Goal: Navigation & Orientation: Find specific page/section

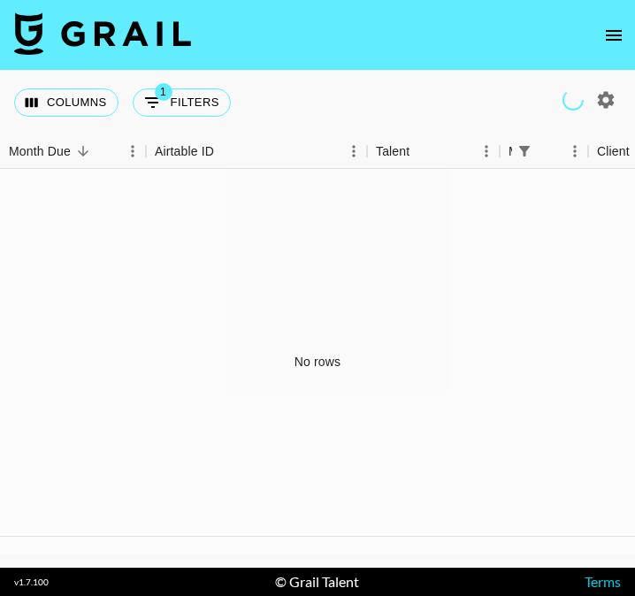
click at [622, 36] on icon "open drawer" at bounding box center [613, 35] width 21 height 21
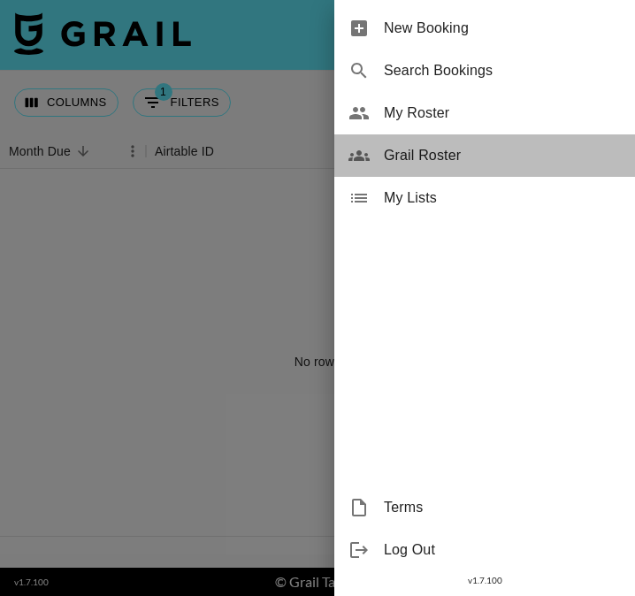
click at [489, 145] on span "Grail Roster" at bounding box center [502, 155] width 237 height 21
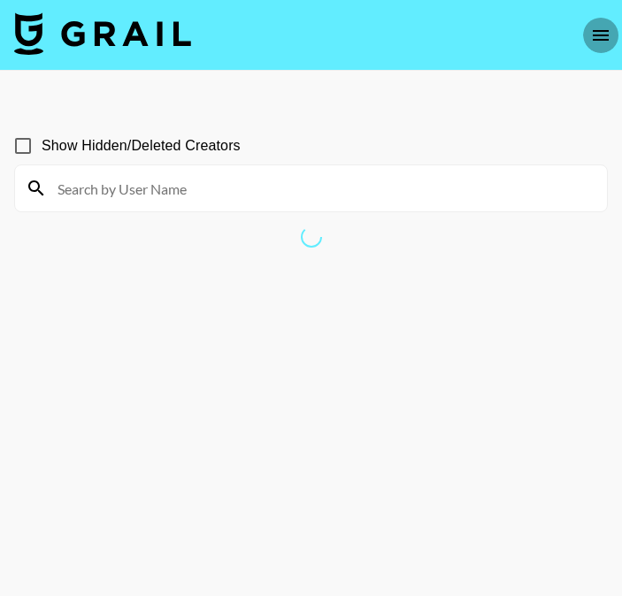
click at [599, 28] on icon "open drawer" at bounding box center [600, 35] width 21 height 21
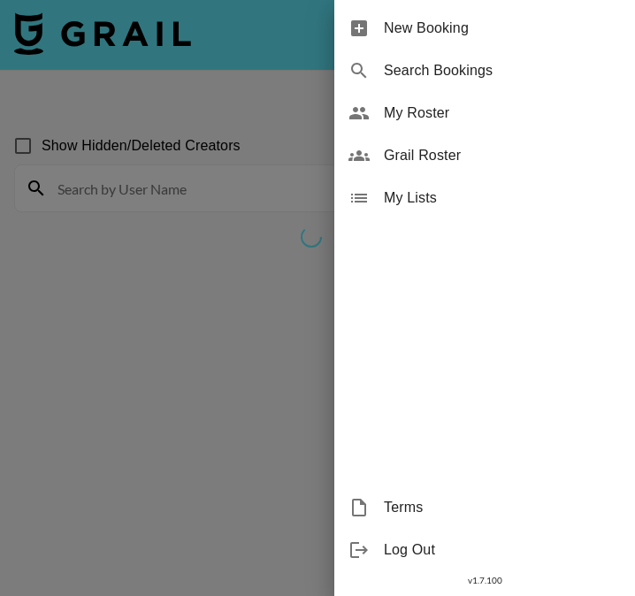
click at [458, 121] on span "My Roster" at bounding box center [502, 113] width 237 height 21
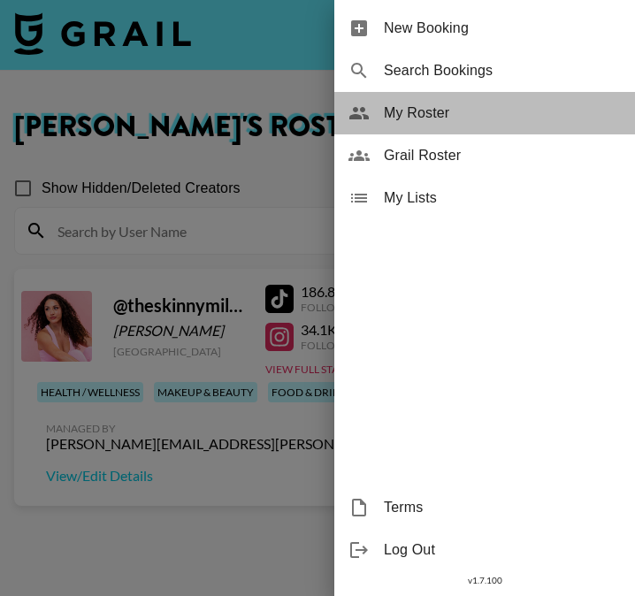
click at [458, 121] on span "My Roster" at bounding box center [502, 113] width 237 height 21
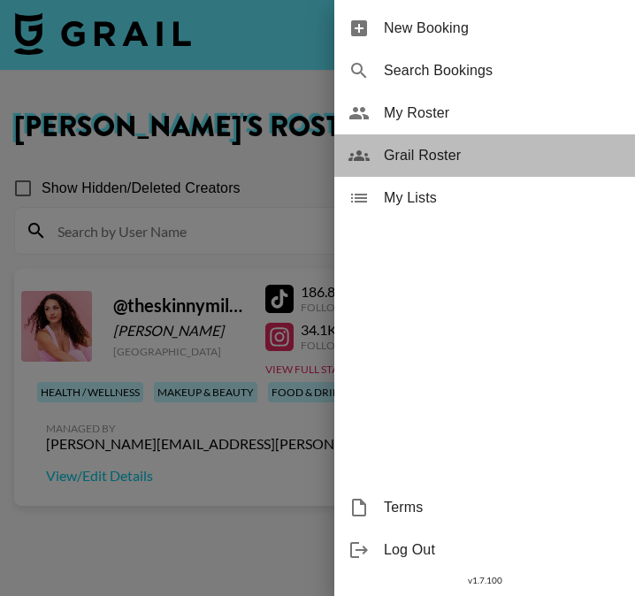
click at [441, 165] on span "Grail Roster" at bounding box center [502, 155] width 237 height 21
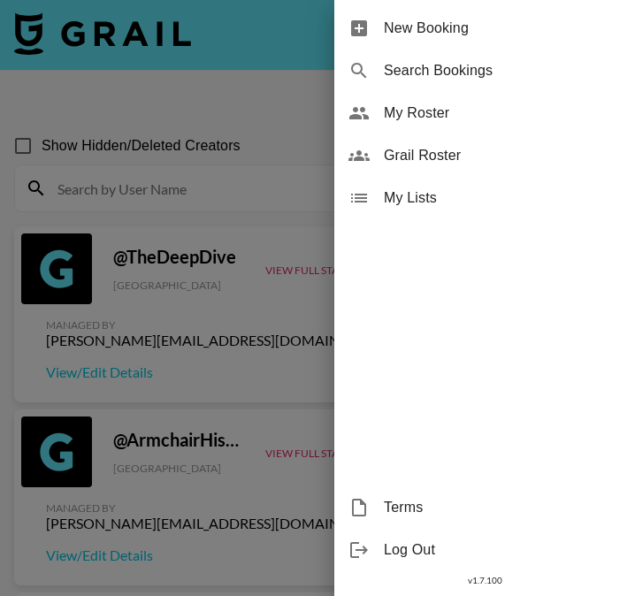
click at [268, 168] on div at bounding box center [317, 298] width 635 height 596
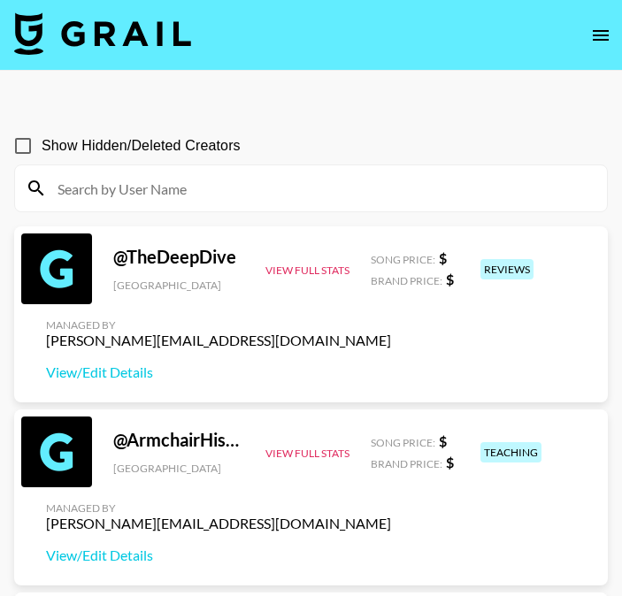
click at [137, 198] on input at bounding box center [321, 188] width 549 height 28
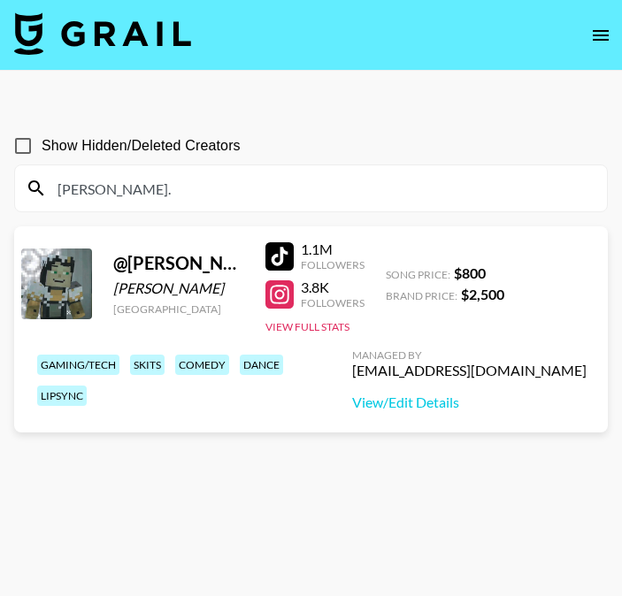
click at [605, 25] on icon "open drawer" at bounding box center [600, 35] width 21 height 21
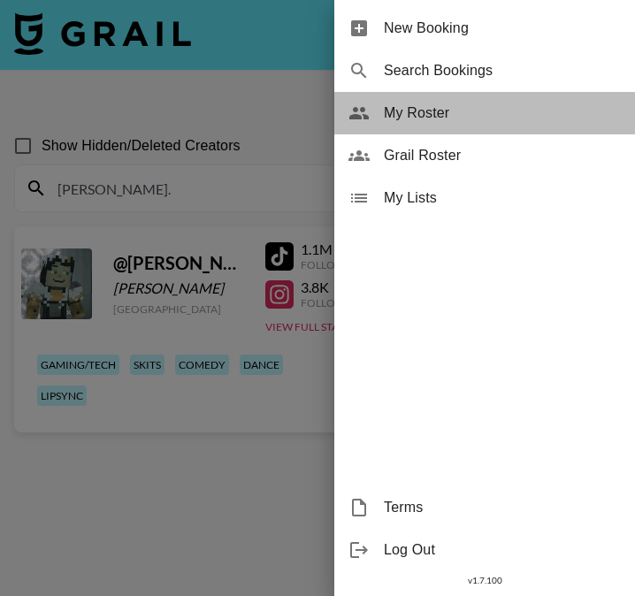
click at [450, 109] on span "My Roster" at bounding box center [502, 113] width 237 height 21
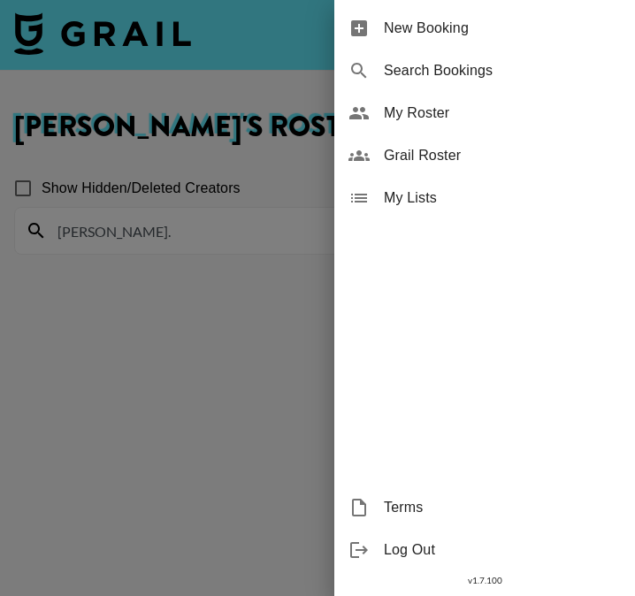
click at [293, 160] on div at bounding box center [317, 298] width 635 height 596
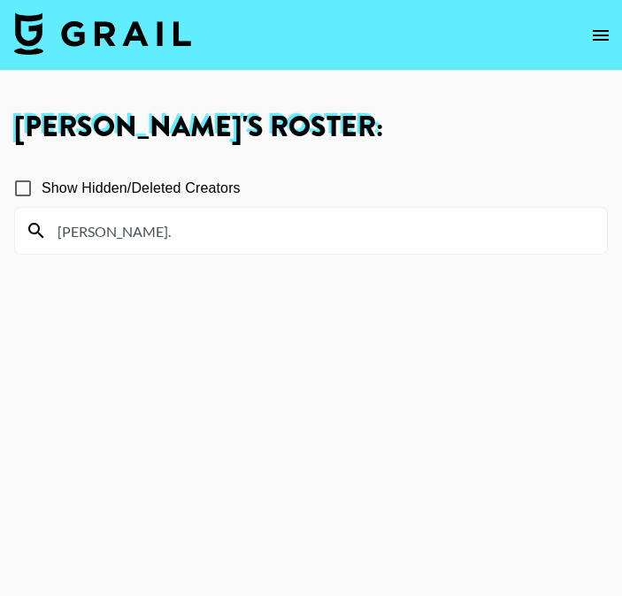
click at [191, 225] on input "[PERSON_NAME]." at bounding box center [321, 231] width 549 height 28
type input "j"
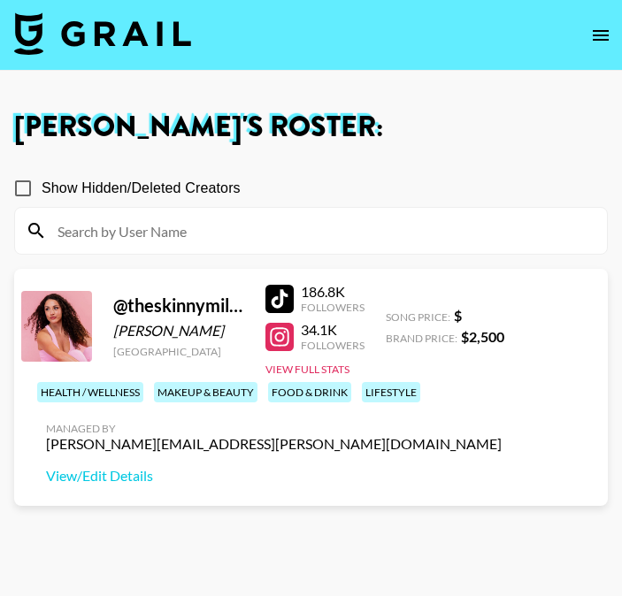
click at [349, 208] on div at bounding box center [311, 231] width 592 height 46
click at [445, 164] on section "Show Hidden/Deleted Creators" at bounding box center [311, 205] width 594 height 99
click at [314, 236] on input at bounding box center [321, 231] width 549 height 28
click at [602, 25] on icon "open drawer" at bounding box center [600, 35] width 21 height 21
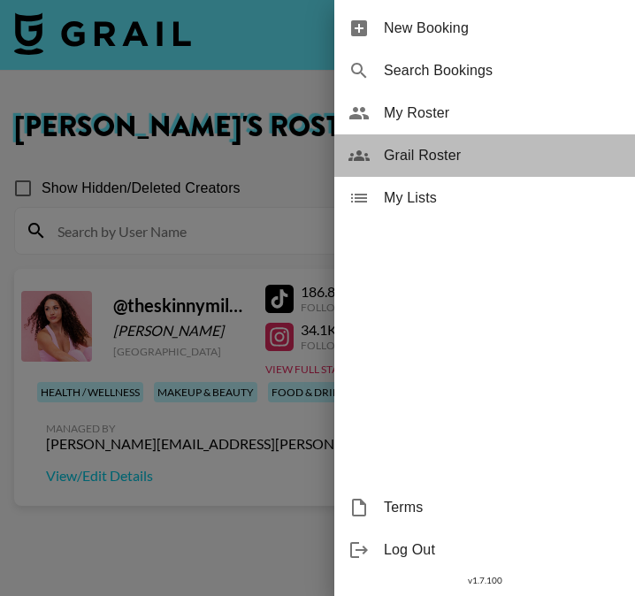
click at [469, 161] on span "Grail Roster" at bounding box center [502, 155] width 237 height 21
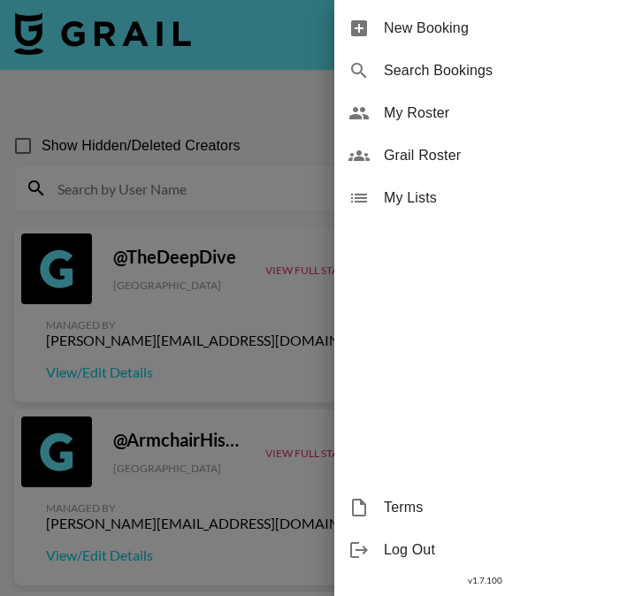
click at [251, 157] on div at bounding box center [317, 298] width 635 height 596
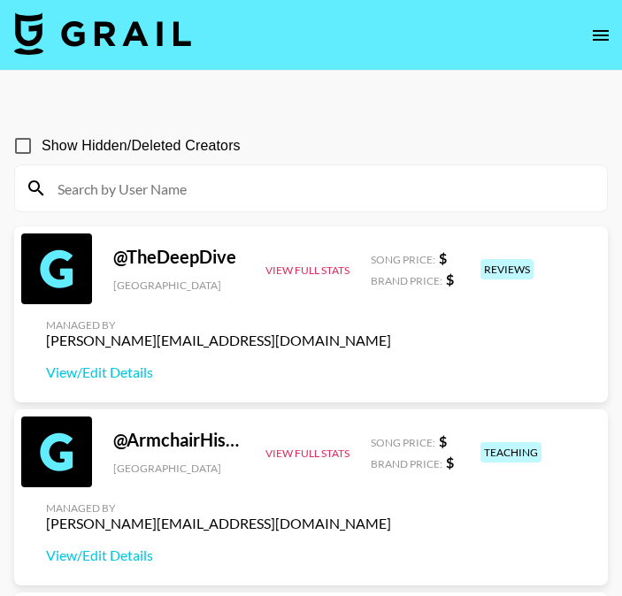
click at [210, 189] on input at bounding box center [321, 188] width 549 height 28
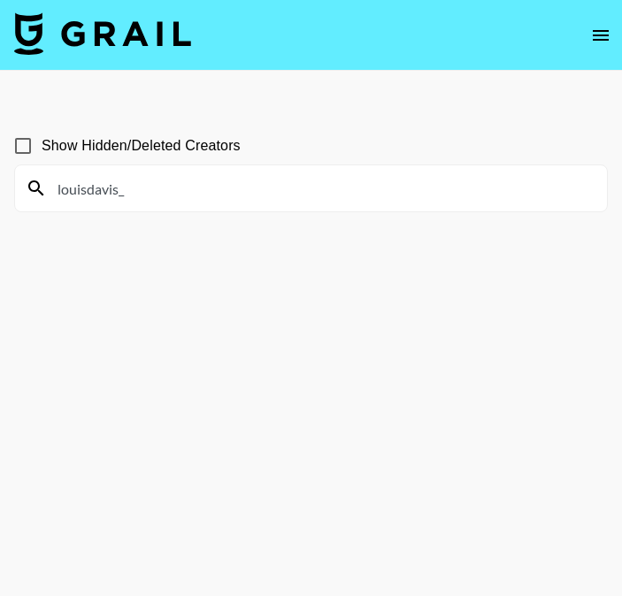
click at [210, 189] on input "louisdavis_" at bounding box center [321, 188] width 549 height 28
type input "louisdavis_"
click at [359, 334] on section "Show Hidden/Deleted Creators louisdavis_" at bounding box center [311, 340] width 594 height 455
click at [126, 149] on span "Show Hidden/Deleted Creators" at bounding box center [141, 145] width 199 height 21
click at [42, 149] on input "Show Hidden/Deleted Creators" at bounding box center [22, 145] width 37 height 37
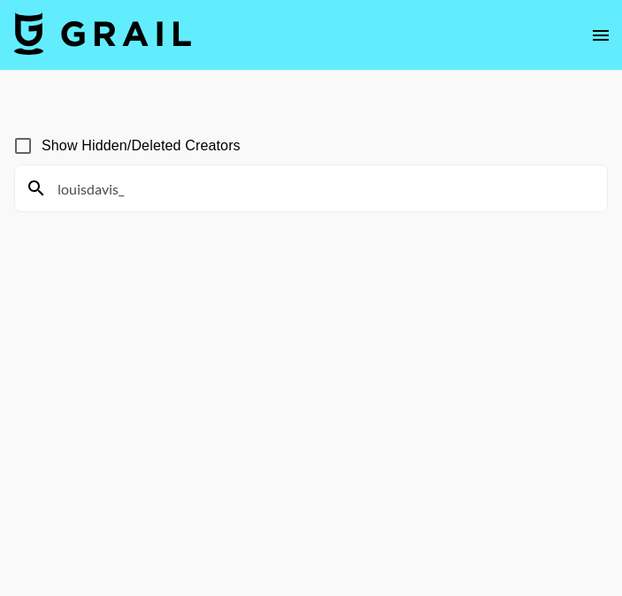
checkbox input "true"
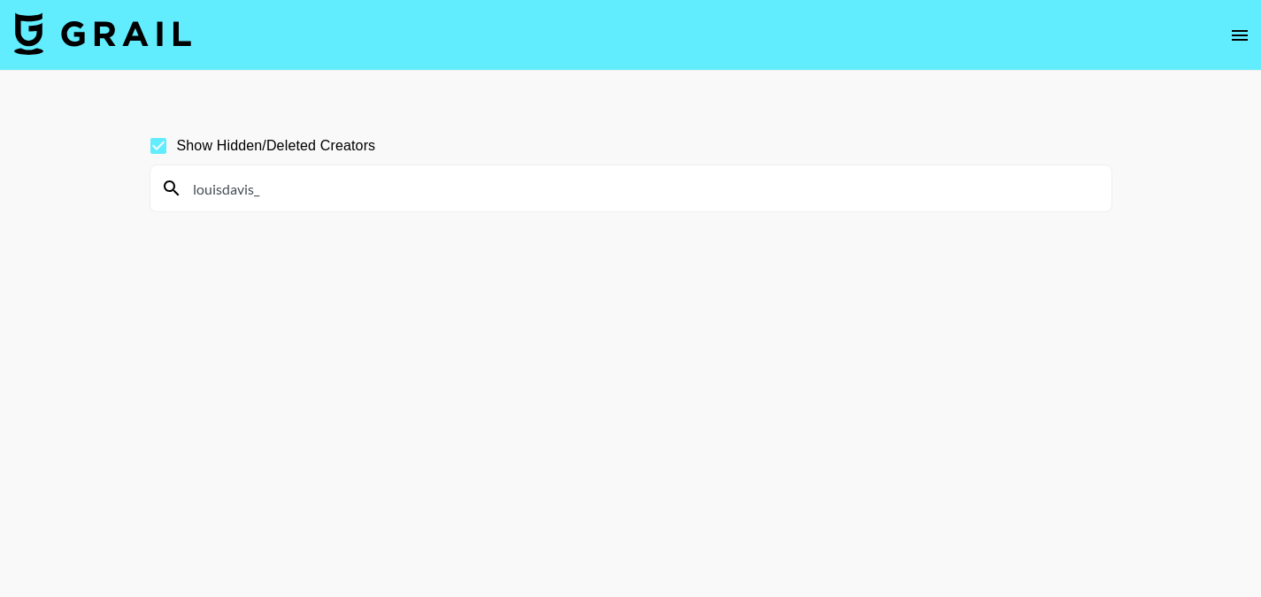
click at [634, 176] on input "louisdavis_" at bounding box center [641, 188] width 918 height 28
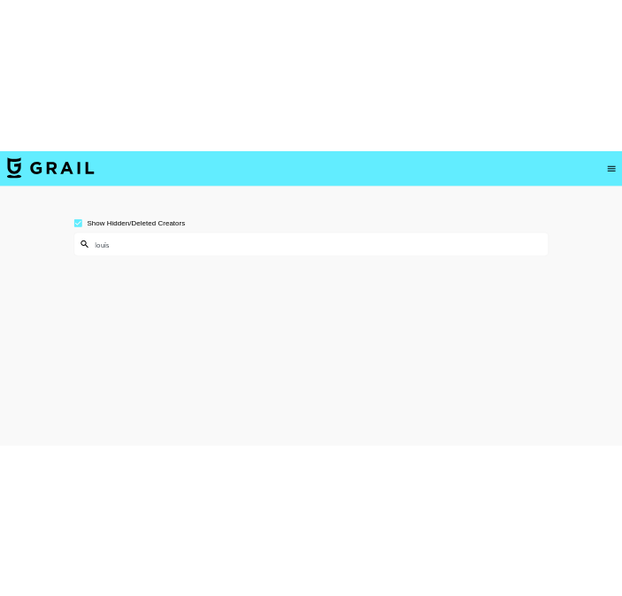
scroll to position [21, 0]
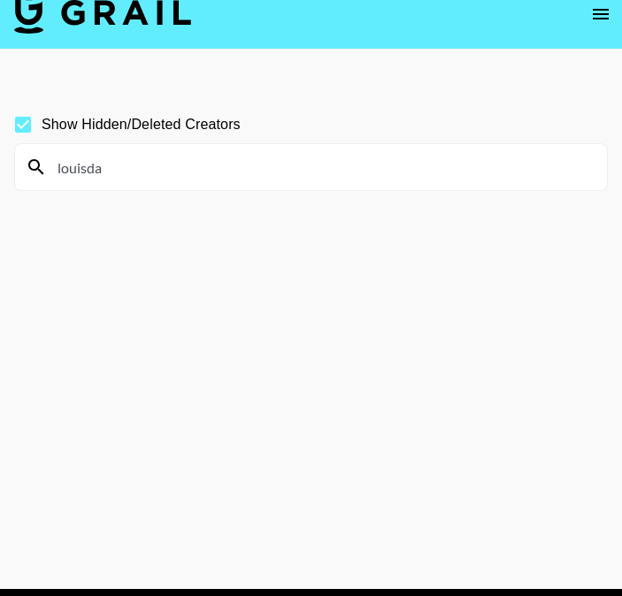
type input "louisda"
click at [599, 7] on icon "open drawer" at bounding box center [600, 14] width 21 height 21
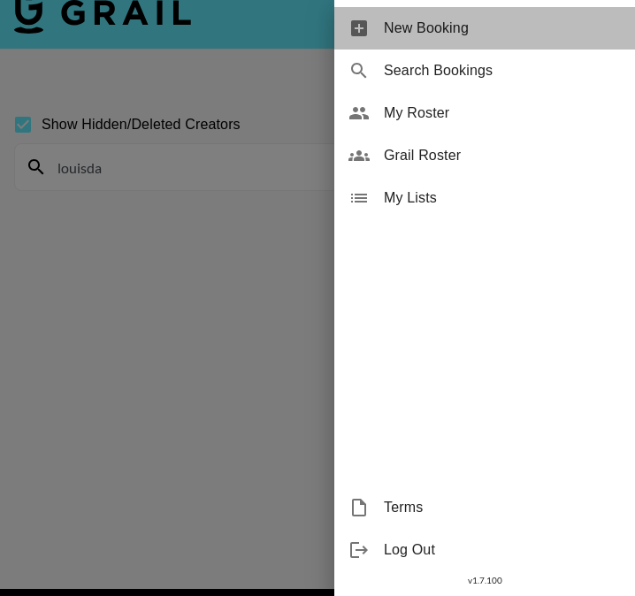
click at [451, 27] on span "New Booking" at bounding box center [502, 28] width 237 height 21
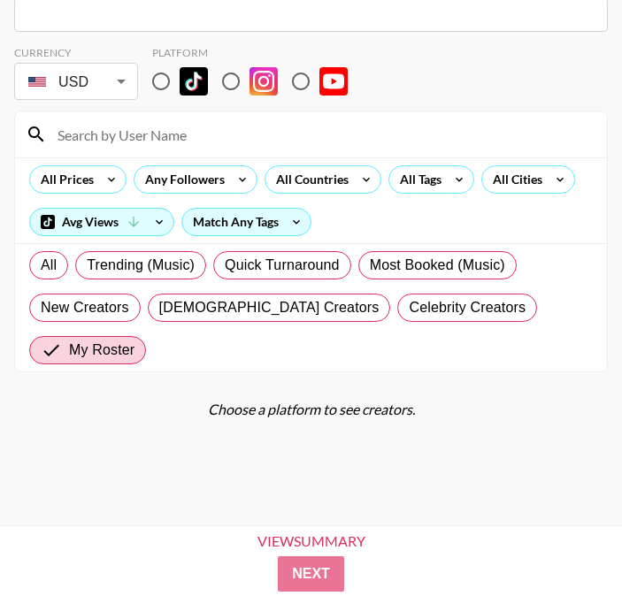
scroll to position [8, 0]
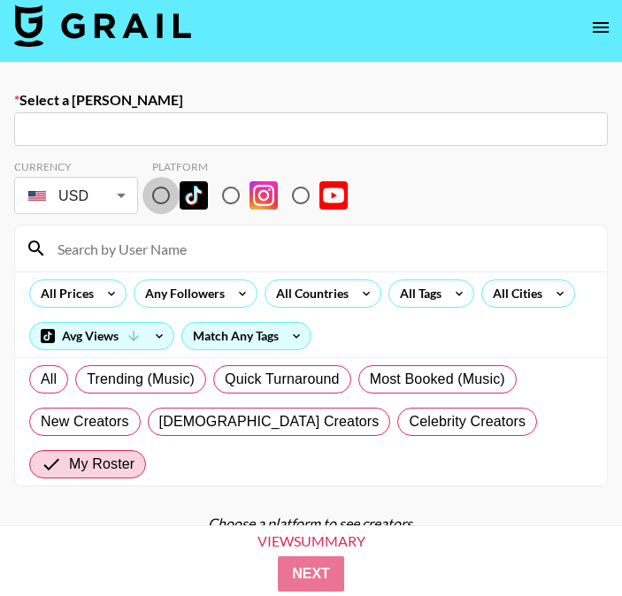
click at [157, 197] on input "radio" at bounding box center [160, 195] width 37 height 37
radio input "true"
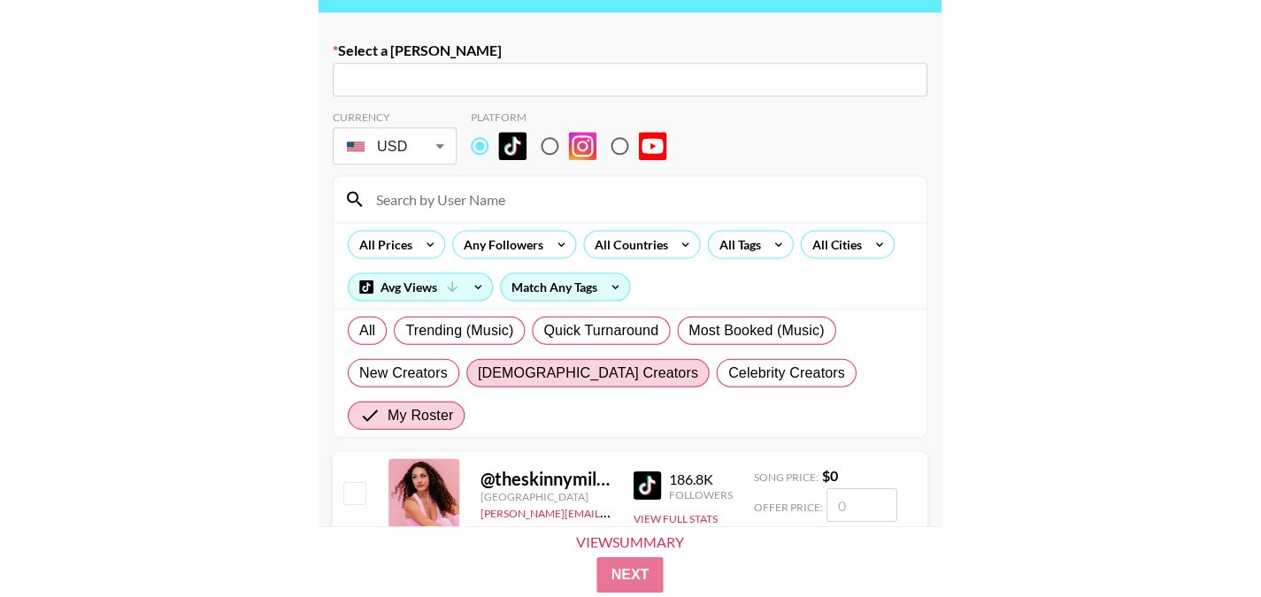
scroll to position [0, 0]
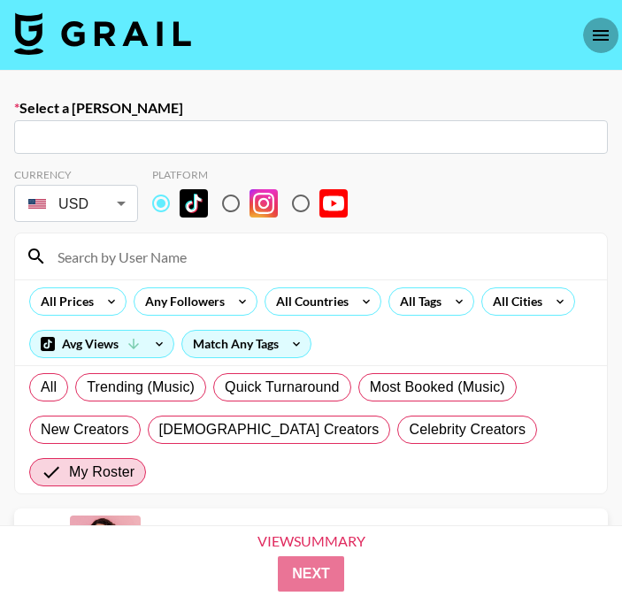
click at [597, 41] on icon "open drawer" at bounding box center [600, 35] width 21 height 21
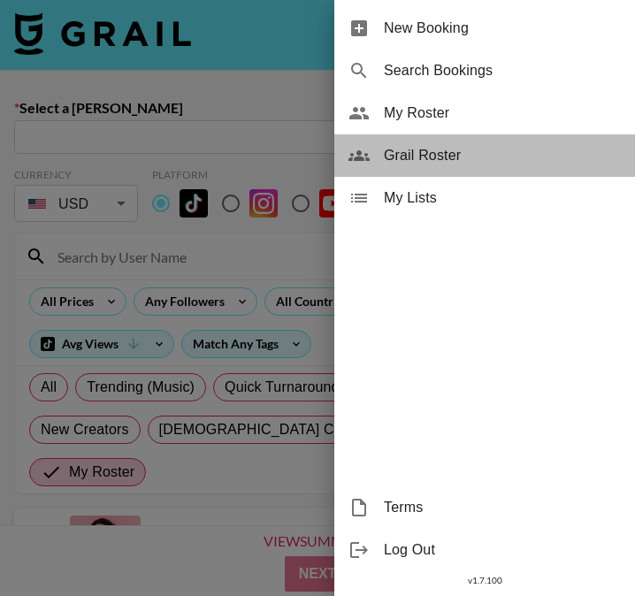
click at [419, 161] on span "Grail Roster" at bounding box center [502, 155] width 237 height 21
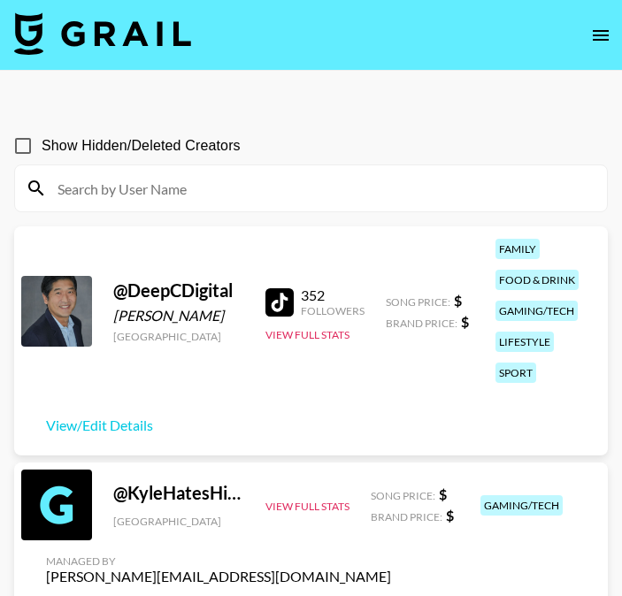
click at [282, 180] on input at bounding box center [321, 188] width 549 height 28
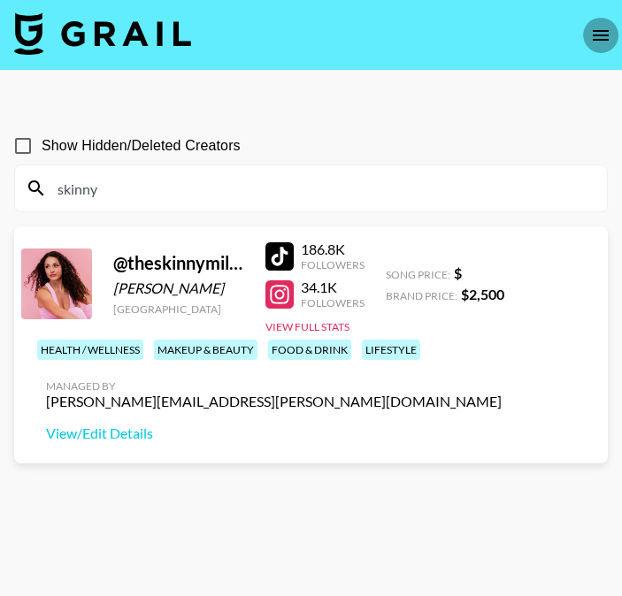
click at [589, 38] on button "open drawer" at bounding box center [600, 35] width 35 height 35
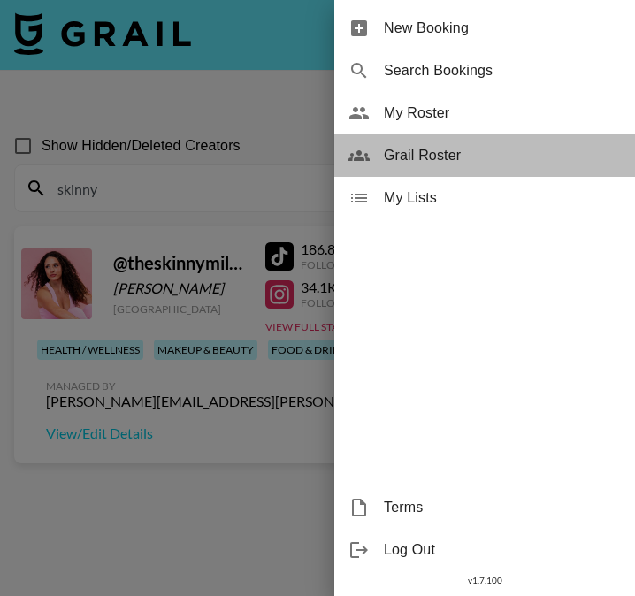
click at [456, 151] on span "Grail Roster" at bounding box center [502, 155] width 237 height 21
click at [435, 158] on span "Grail Roster" at bounding box center [502, 155] width 237 height 21
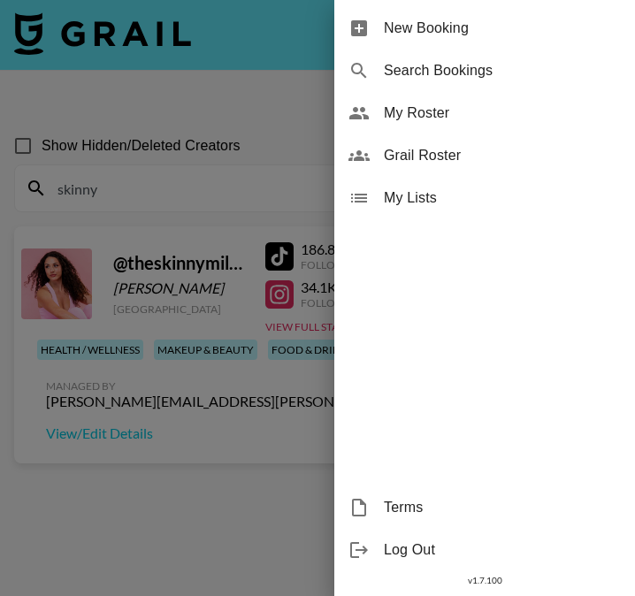
click at [218, 140] on div at bounding box center [317, 298] width 635 height 596
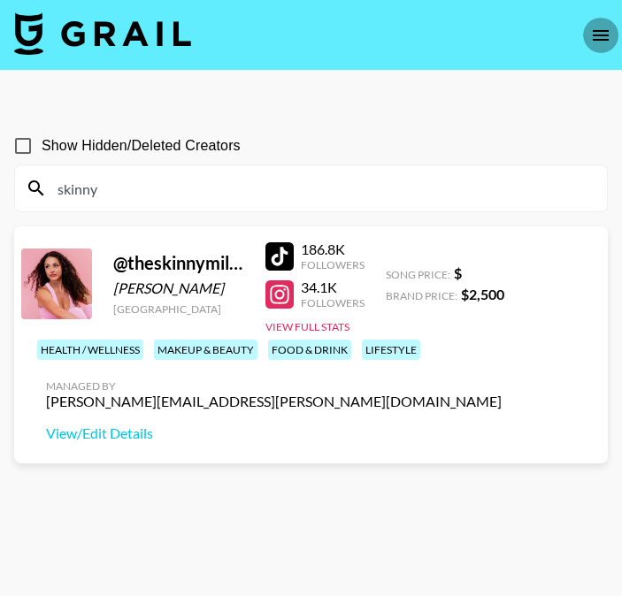
click at [600, 50] on button "open drawer" at bounding box center [600, 35] width 35 height 35
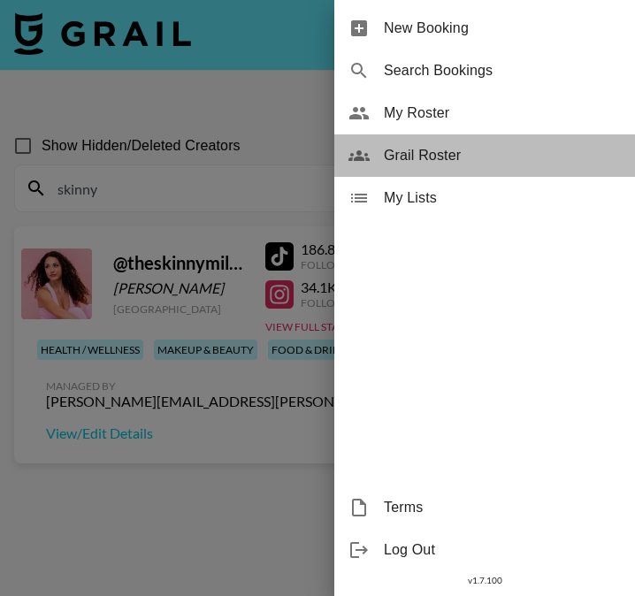
click at [441, 149] on span "Grail Roster" at bounding box center [502, 155] width 237 height 21
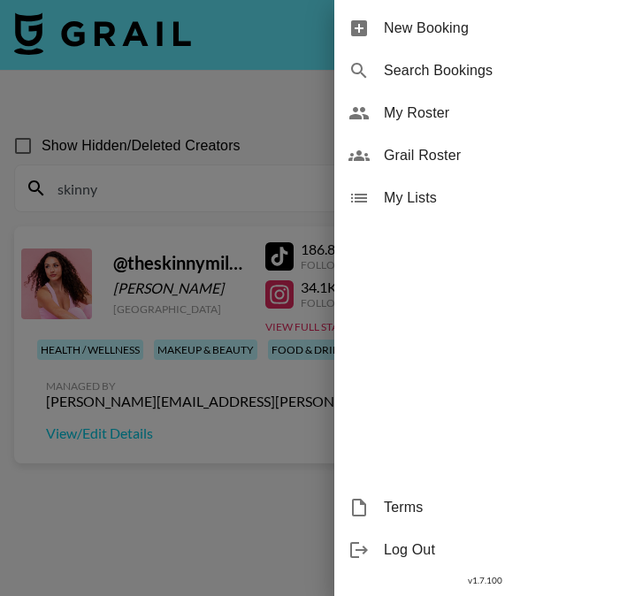
click at [441, 152] on span "Grail Roster" at bounding box center [502, 155] width 237 height 21
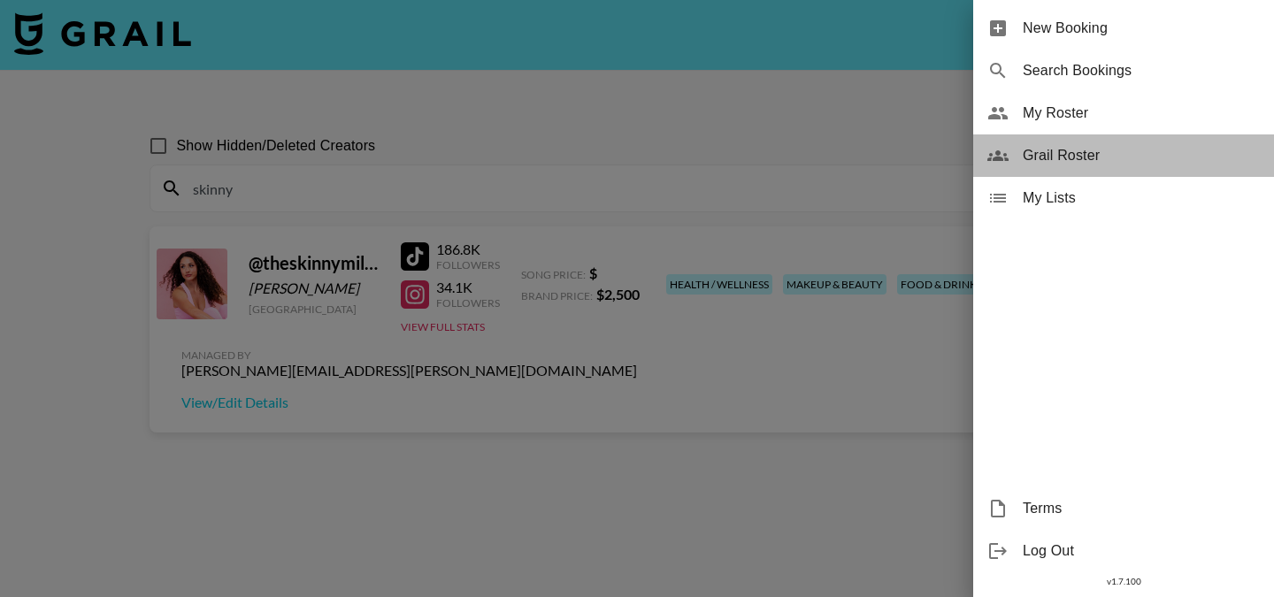
click at [634, 156] on span "Grail Roster" at bounding box center [1141, 155] width 237 height 21
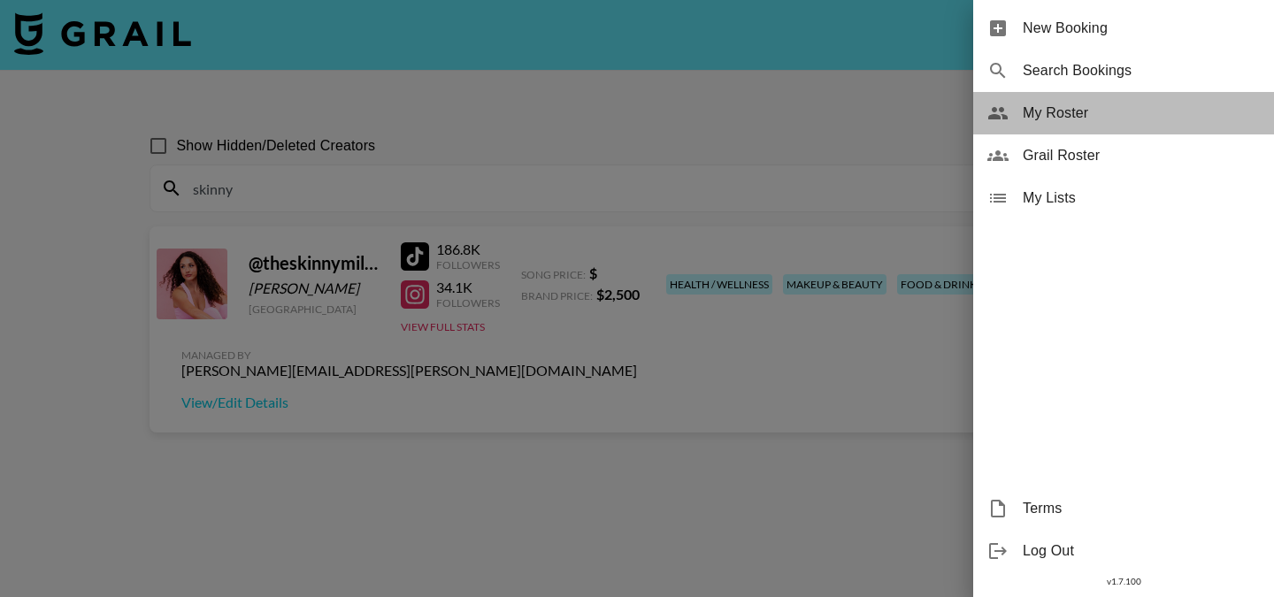
click at [634, 105] on span "My Roster" at bounding box center [1141, 113] width 237 height 21
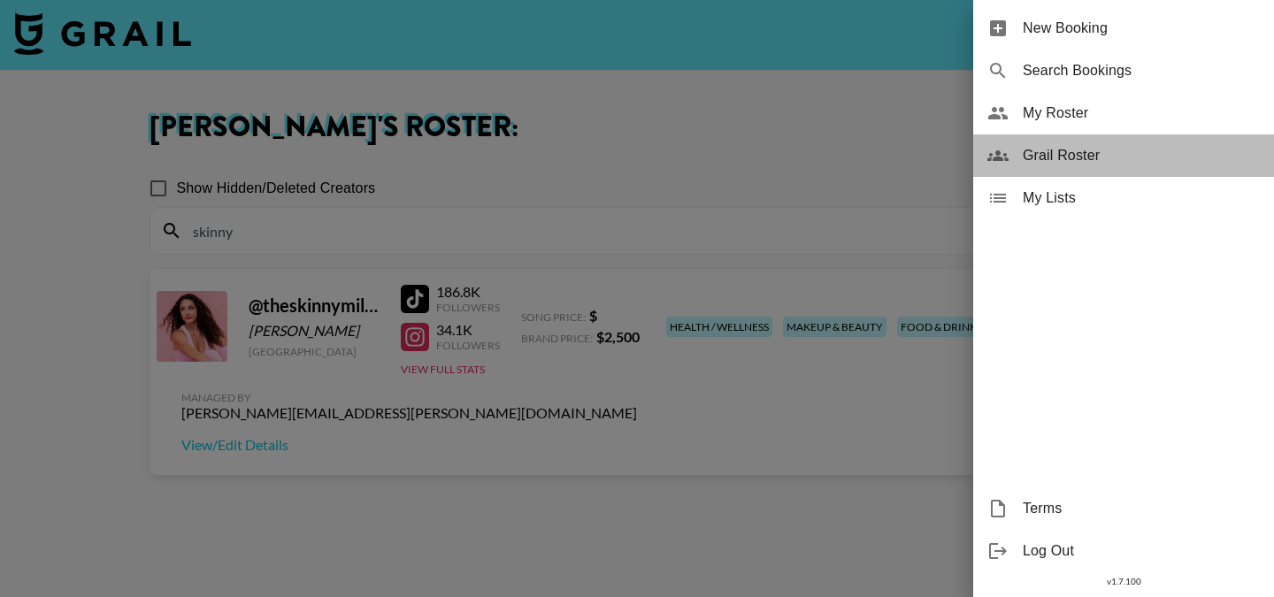
click at [634, 149] on span "Grail Roster" at bounding box center [1141, 155] width 237 height 21
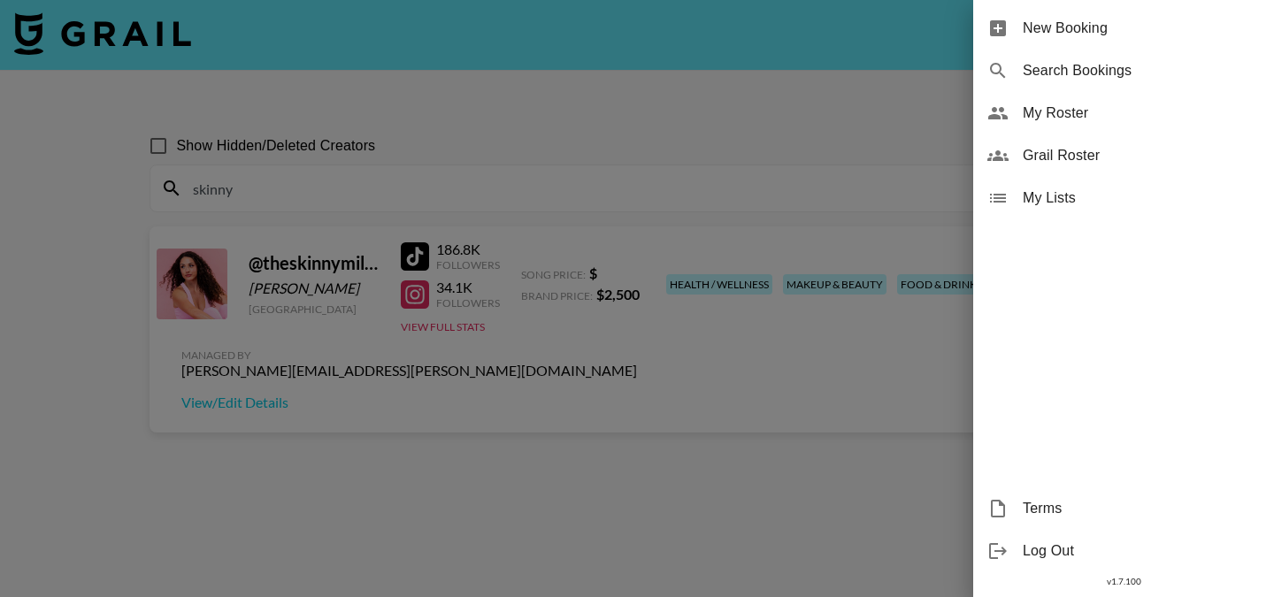
click at [634, 395] on div at bounding box center [637, 298] width 1274 height 597
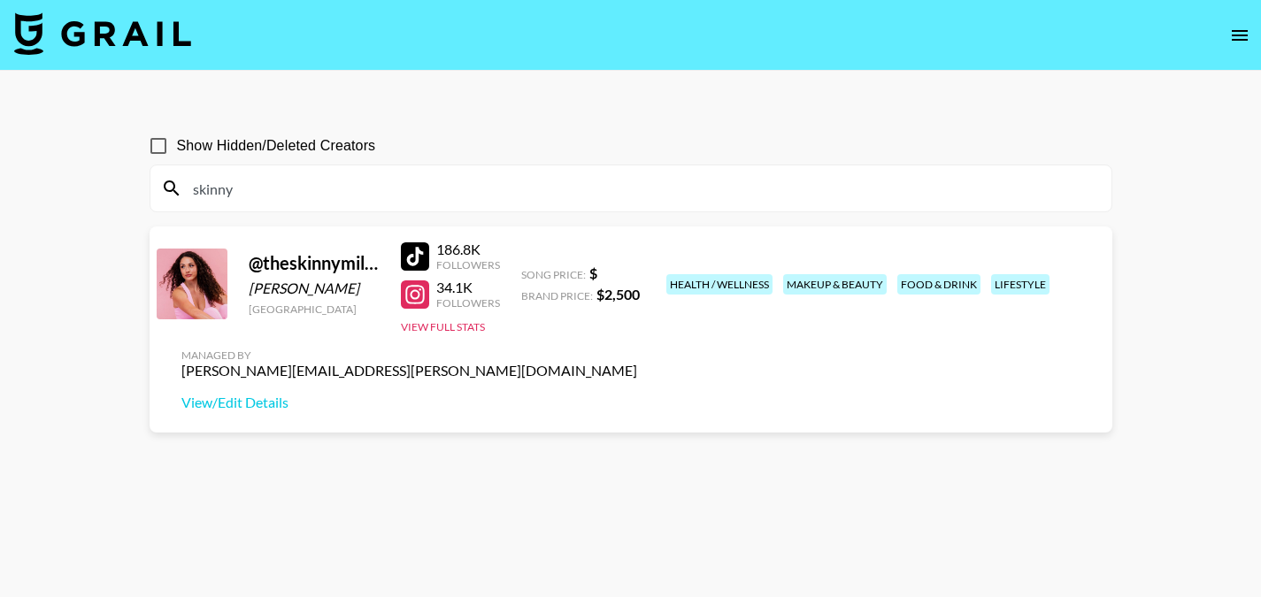
click at [634, 191] on input "skinny" at bounding box center [641, 188] width 918 height 28
click at [634, 190] on input "skinny" at bounding box center [641, 188] width 918 height 28
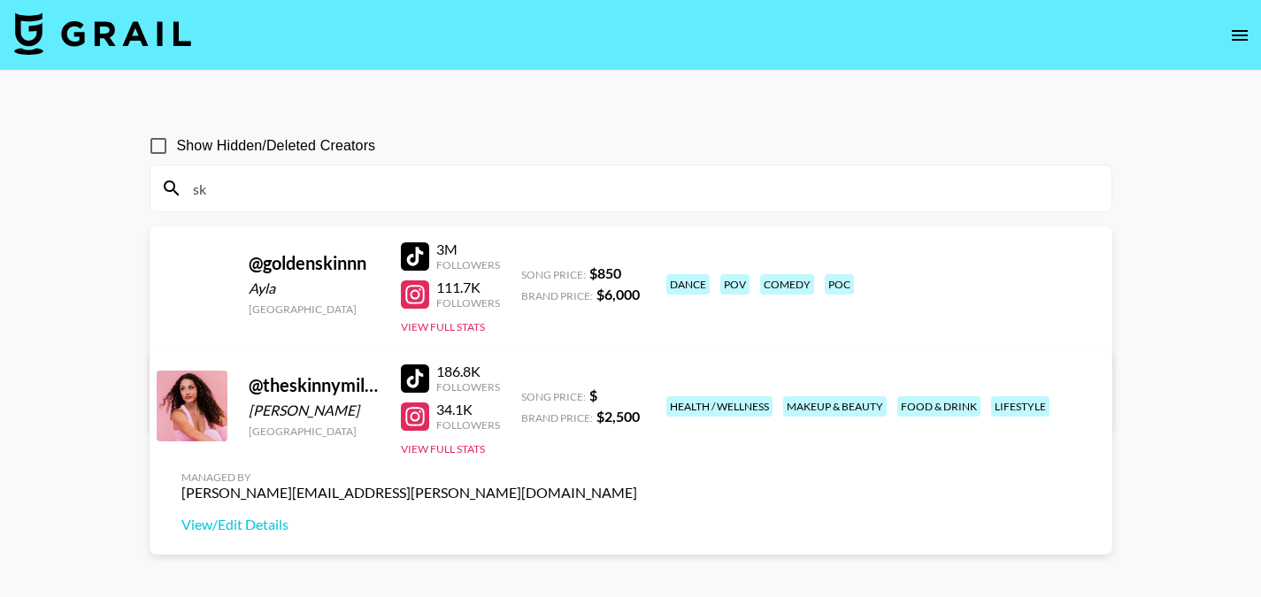
type input "s"
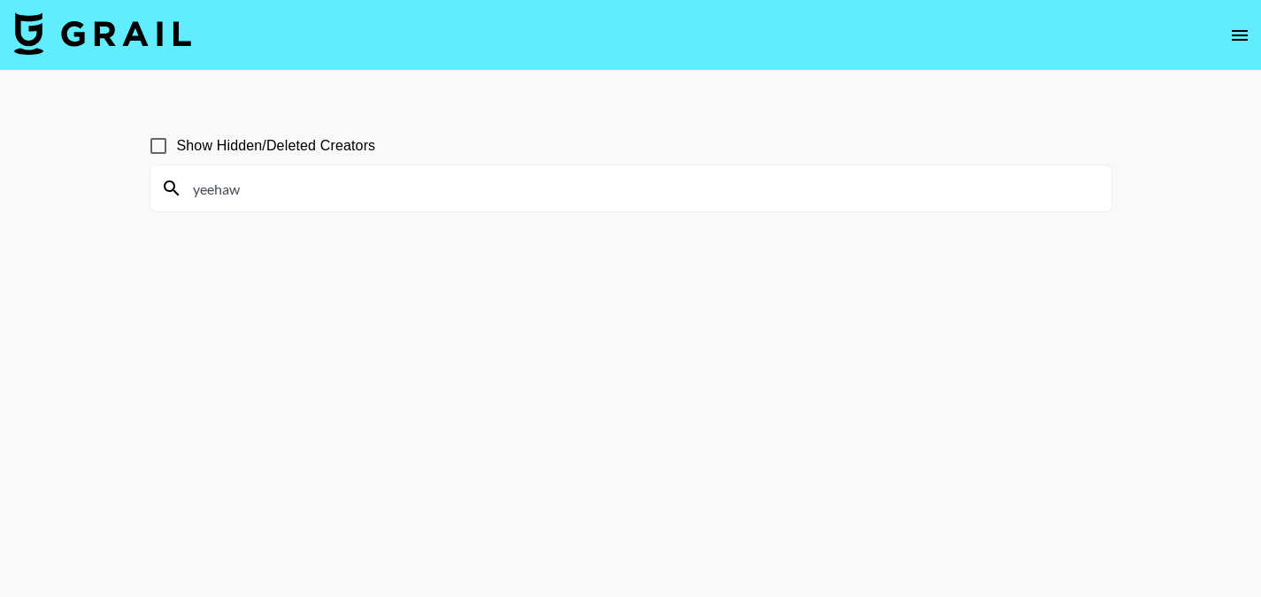
type input "yeehaw"
